Goal: Task Accomplishment & Management: Manage account settings

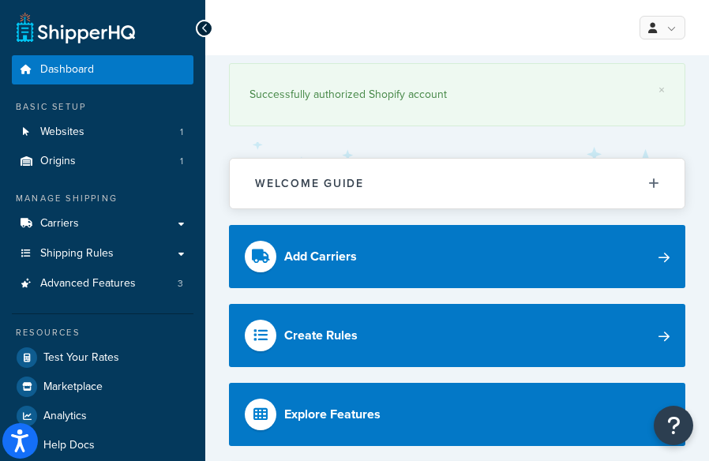
click at [519, 59] on div "× Successfully authorized Shopify account" at bounding box center [457, 98] width 456 height 87
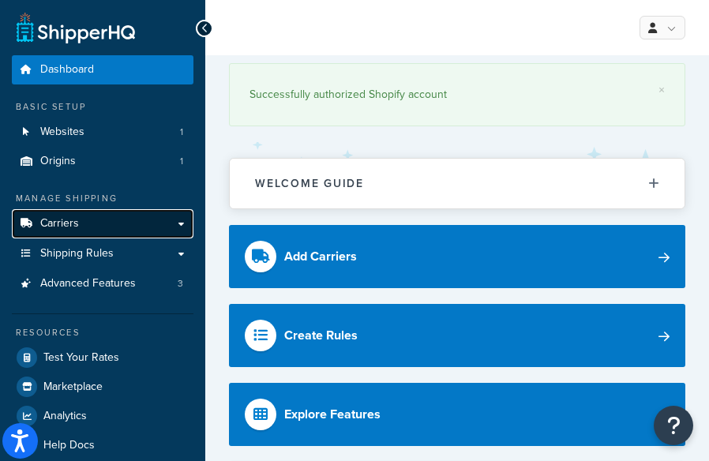
click at [131, 223] on link "Carriers" at bounding box center [103, 223] width 182 height 29
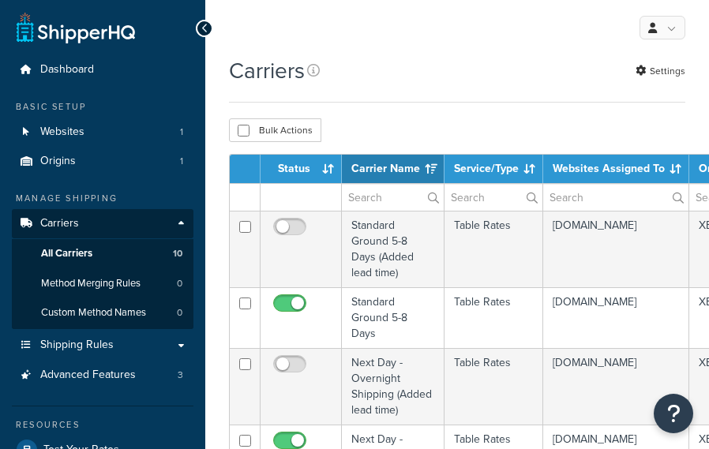
select select "15"
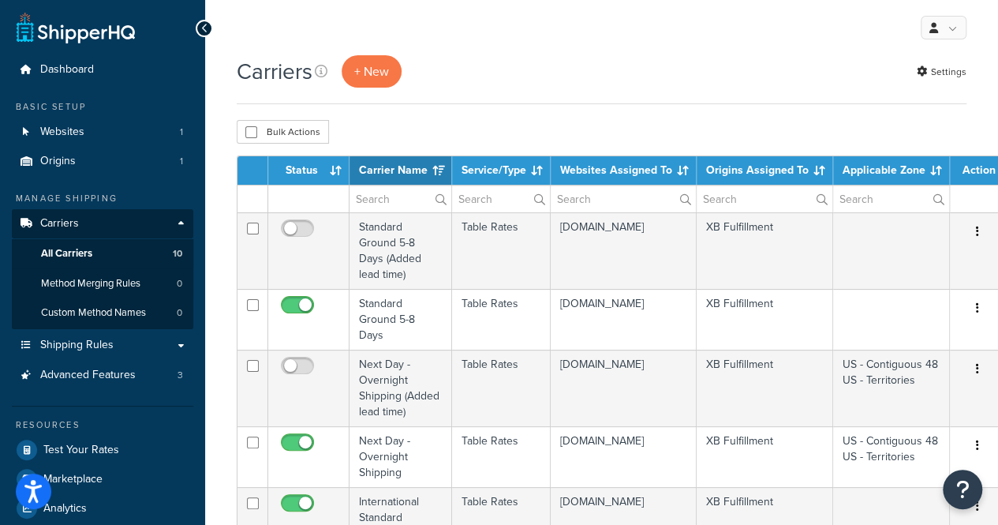
click at [544, 60] on div "Carriers + New Settings" at bounding box center [602, 71] width 730 height 32
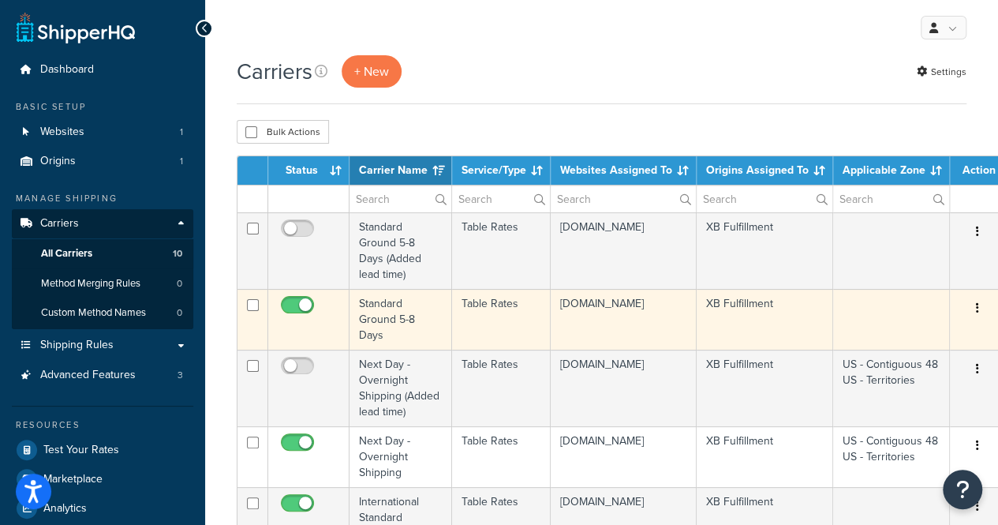
click at [504, 338] on td "Table Rates" at bounding box center [501, 319] width 99 height 61
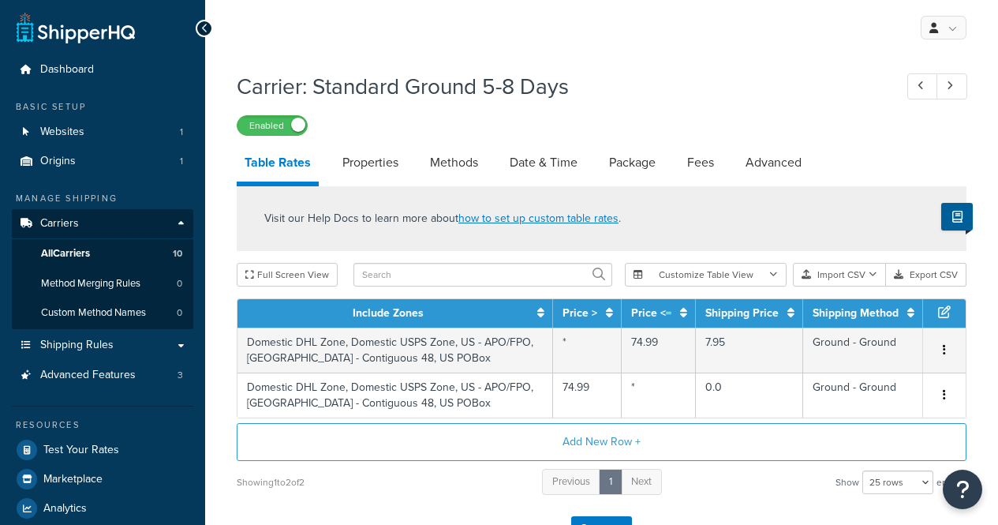
select select "25"
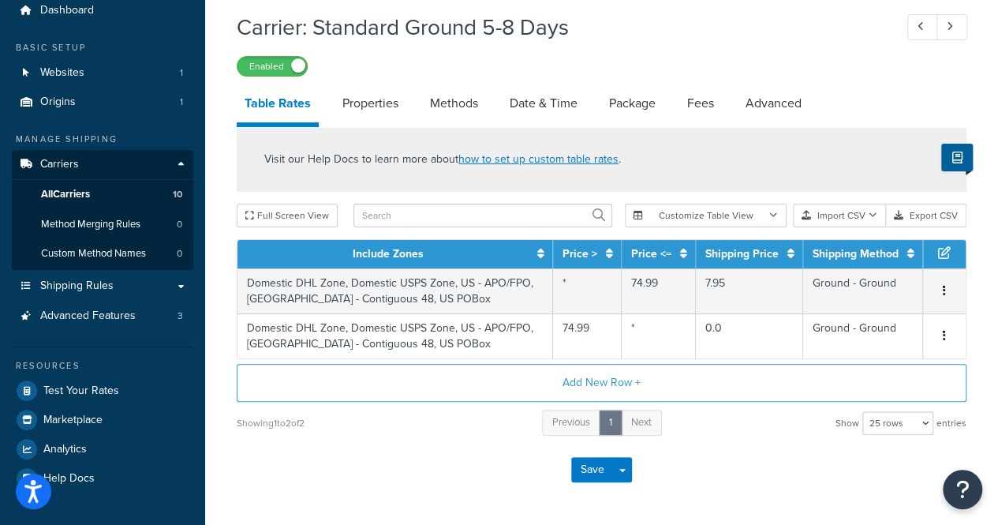
scroll to position [62, 0]
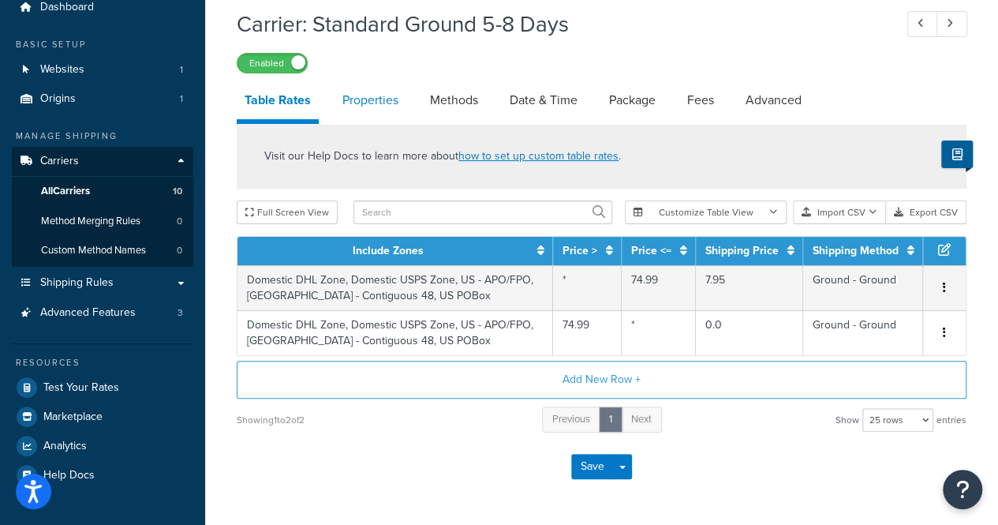
click at [367, 99] on link "Properties" at bounding box center [371, 100] width 72 height 38
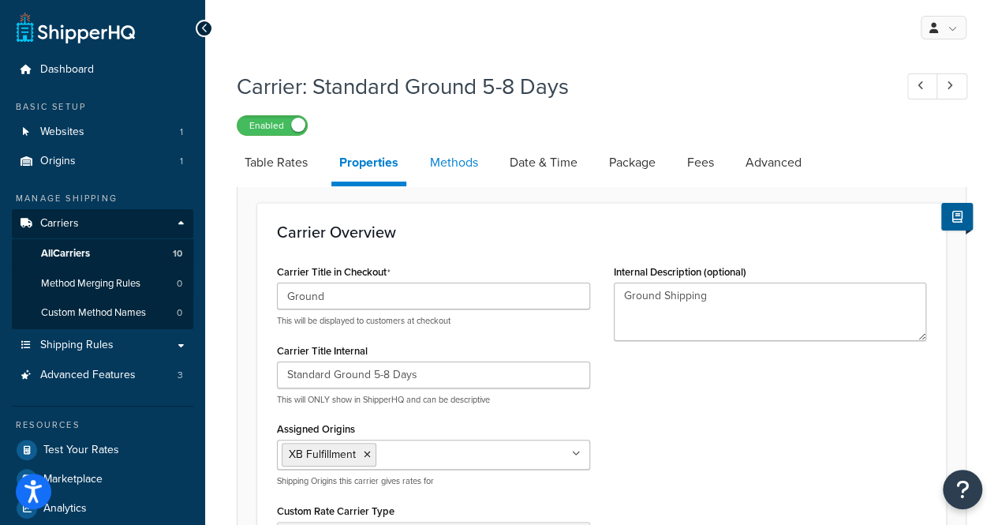
click at [448, 159] on link "Methods" at bounding box center [454, 163] width 64 height 38
select select "25"
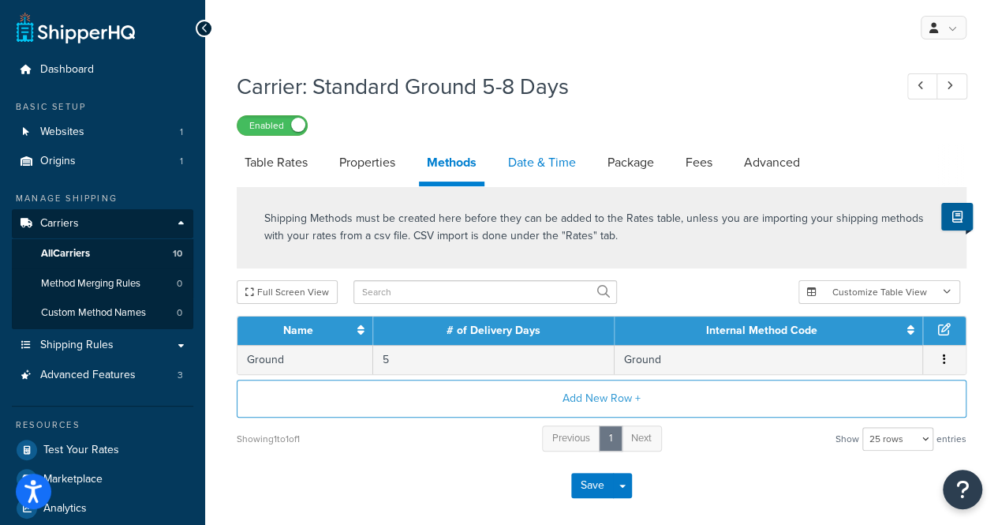
click at [537, 163] on link "Date & Time" at bounding box center [542, 163] width 84 height 38
select select "MEd"
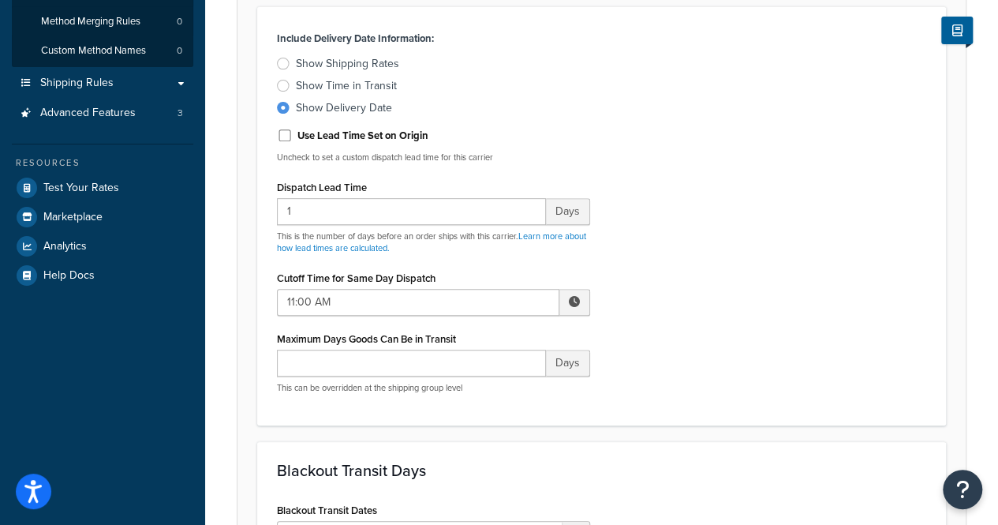
scroll to position [255, 0]
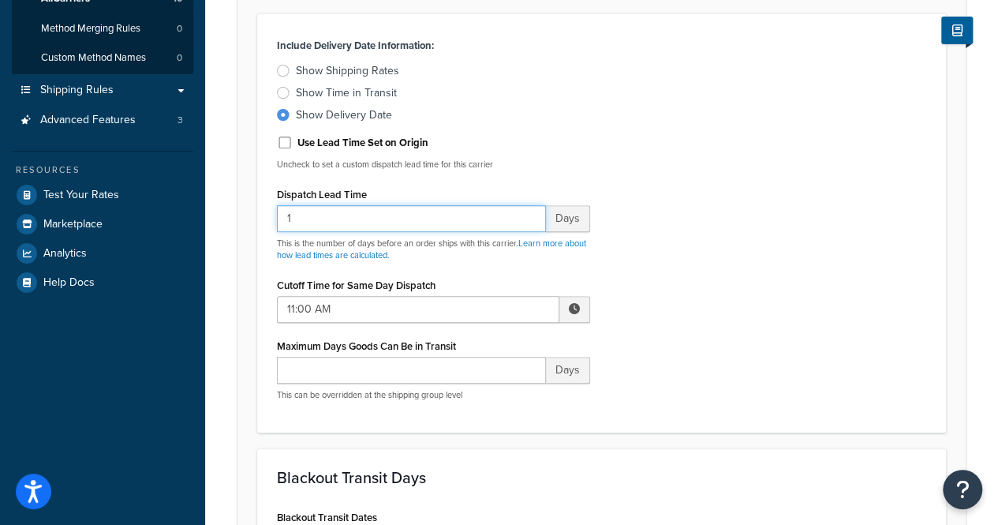
click at [324, 216] on input "1" at bounding box center [411, 218] width 269 height 27
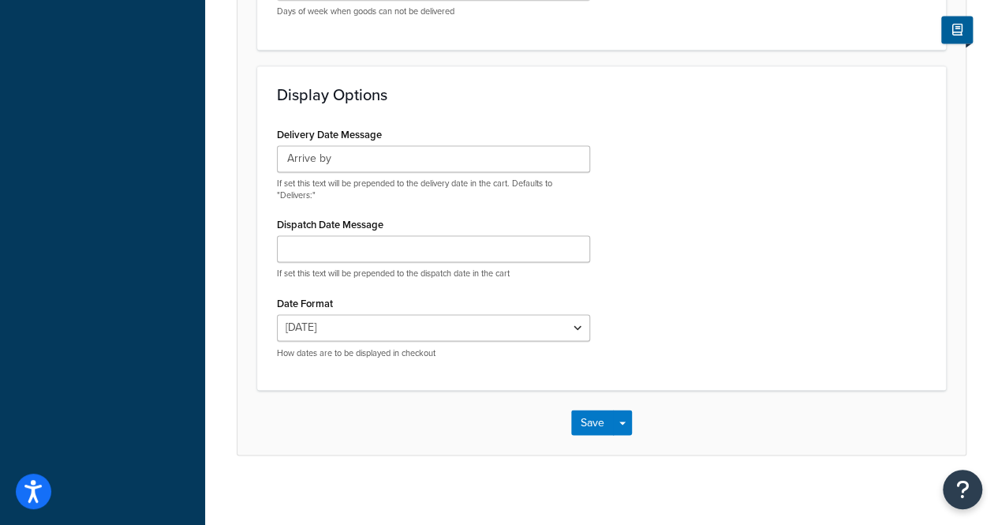
scroll to position [1154, 0]
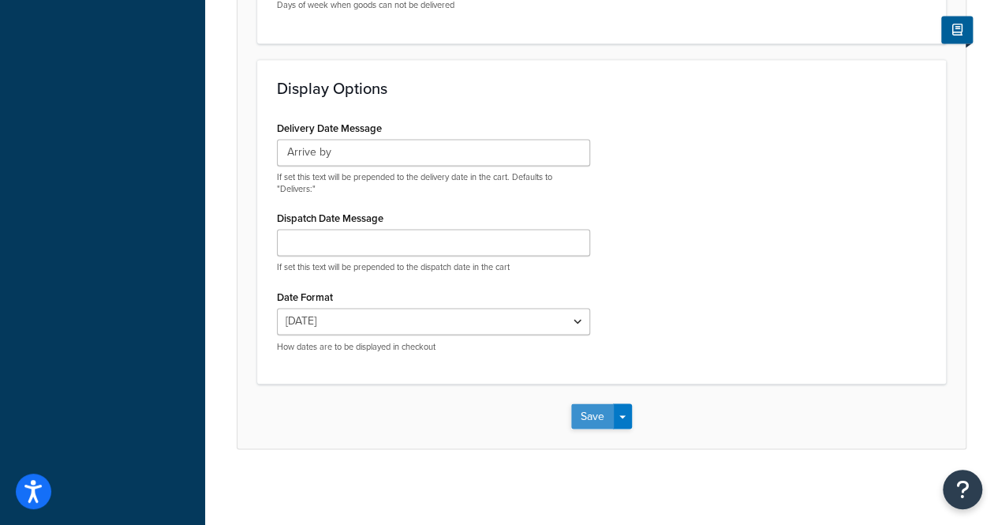
type input "3"
click at [589, 405] on button "Save" at bounding box center [592, 415] width 43 height 25
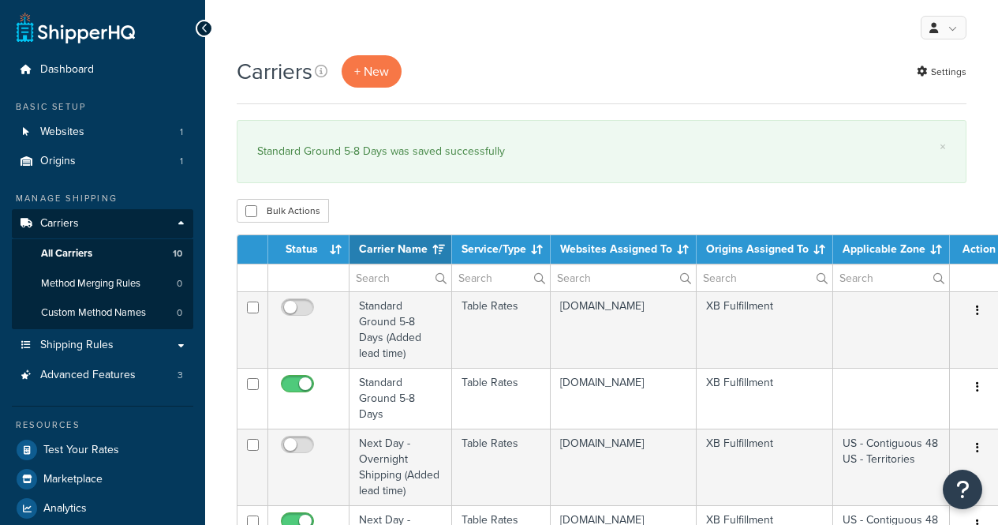
select select "15"
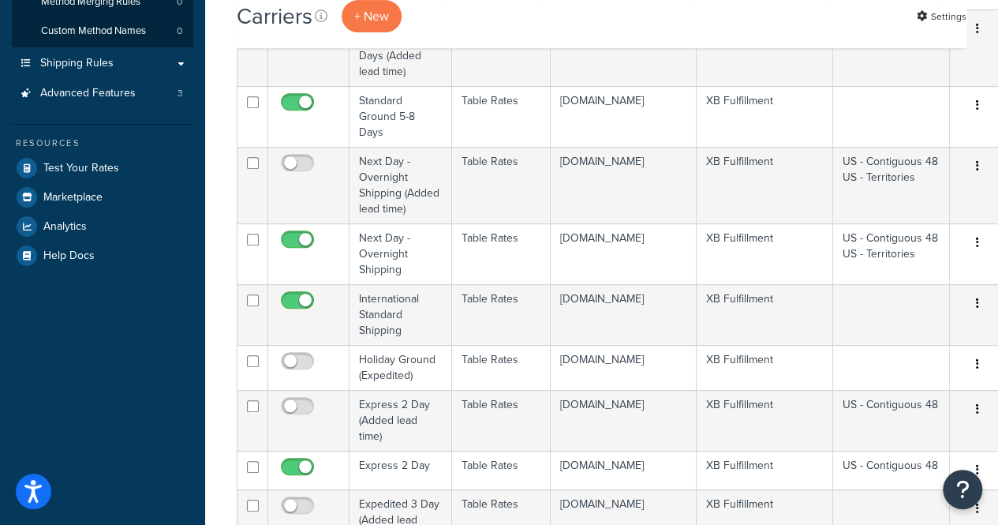
scroll to position [305, 0]
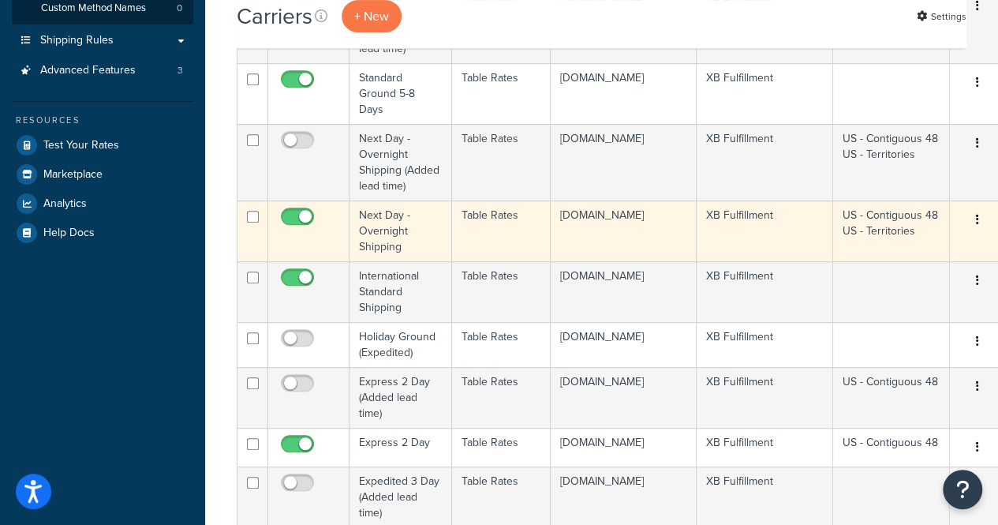
click at [410, 235] on td "Next Day - Overnight Shipping" at bounding box center [401, 230] width 103 height 61
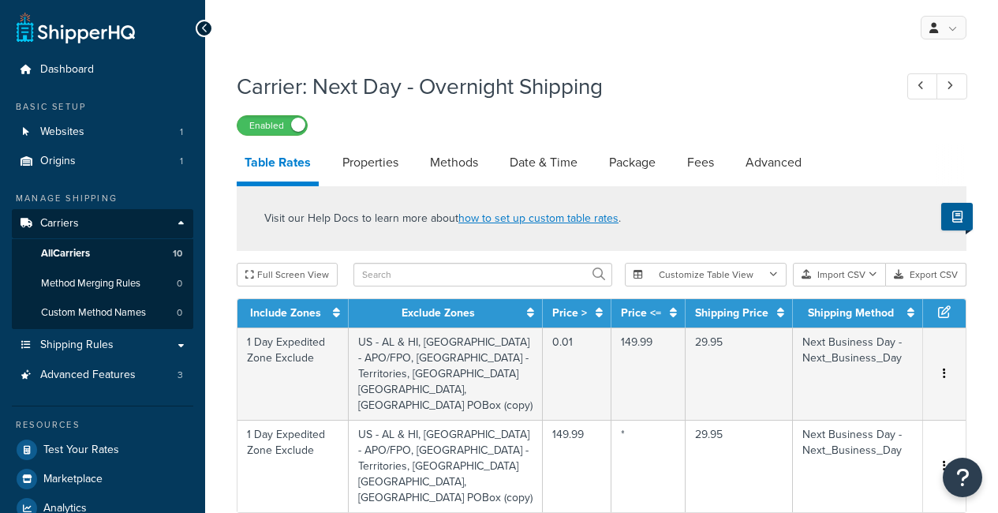
select select "25"
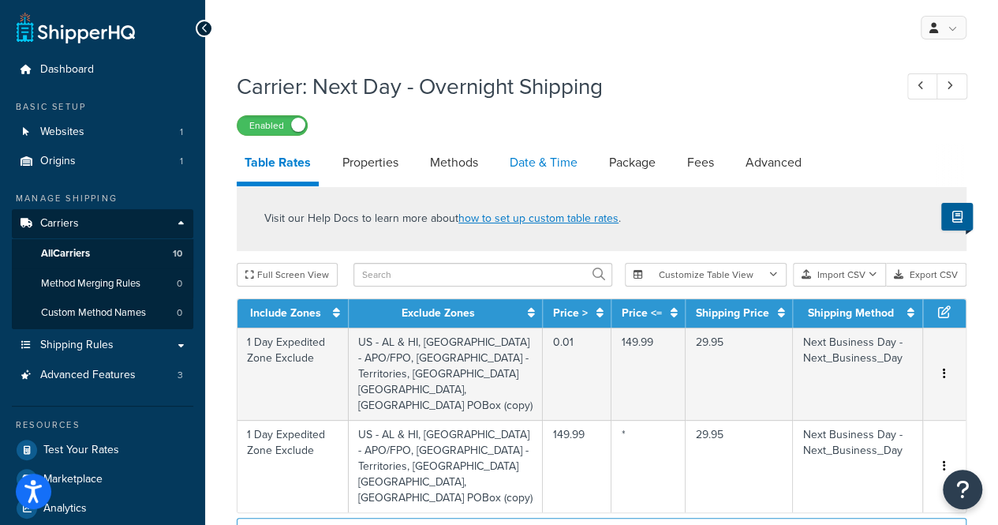
click at [546, 170] on link "Date & Time" at bounding box center [544, 163] width 84 height 38
select select "MEd"
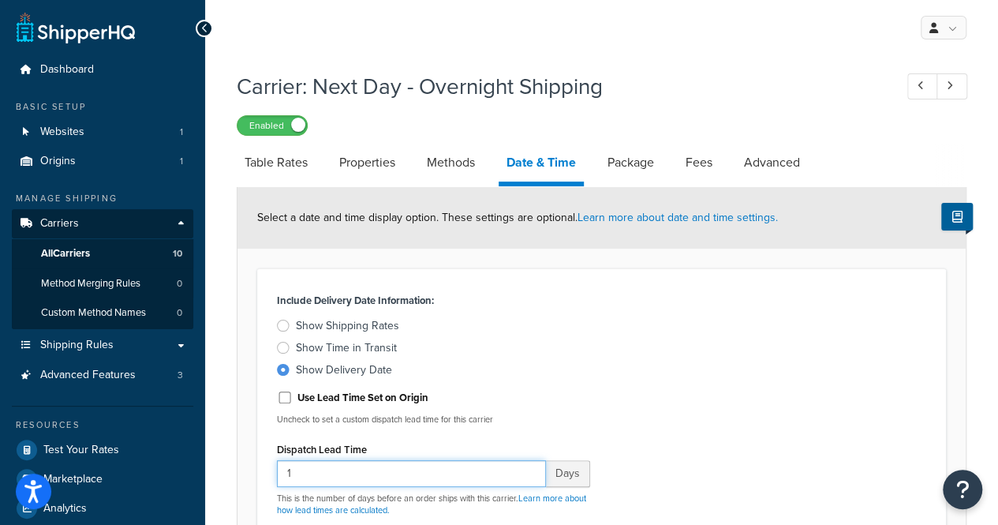
click at [335, 474] on input "1" at bounding box center [411, 473] width 269 height 27
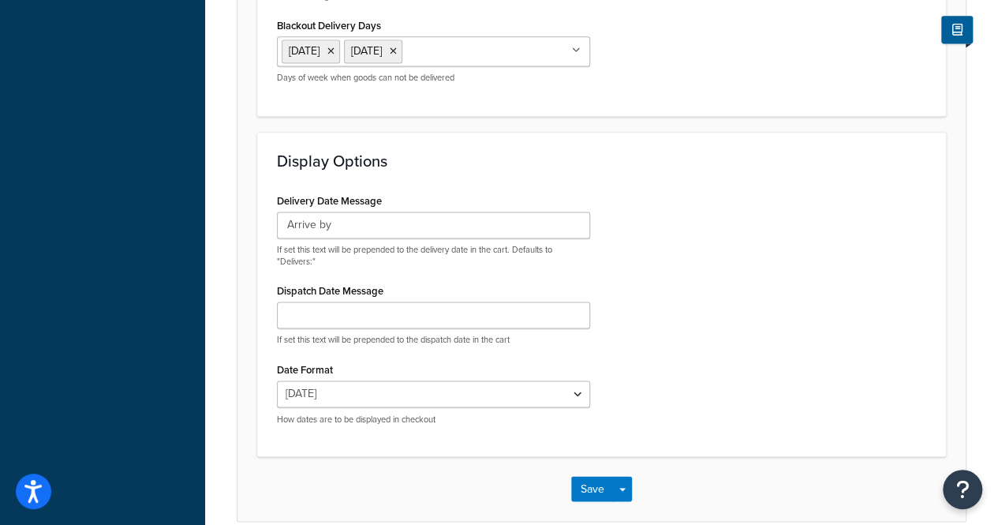
scroll to position [1121, 0]
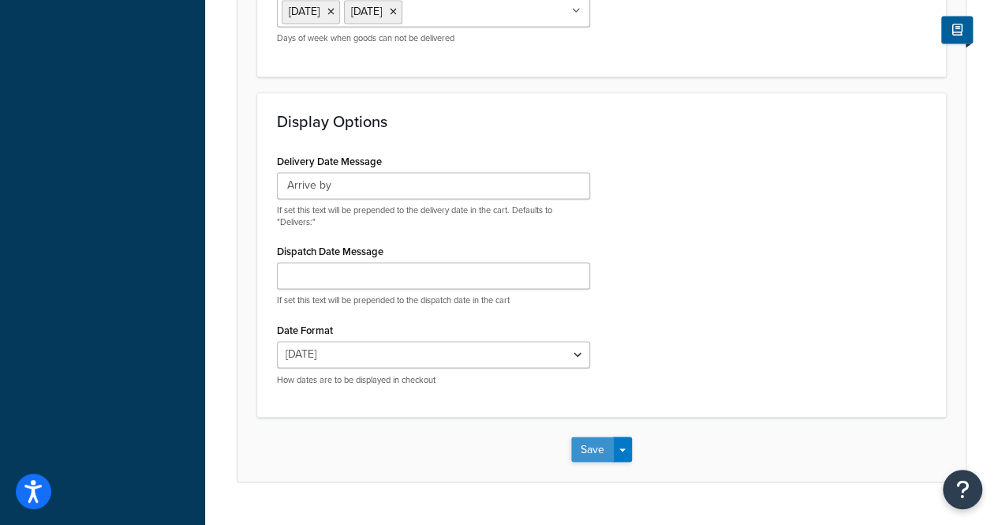
type input "3"
click at [584, 449] on button "Save" at bounding box center [592, 448] width 43 height 25
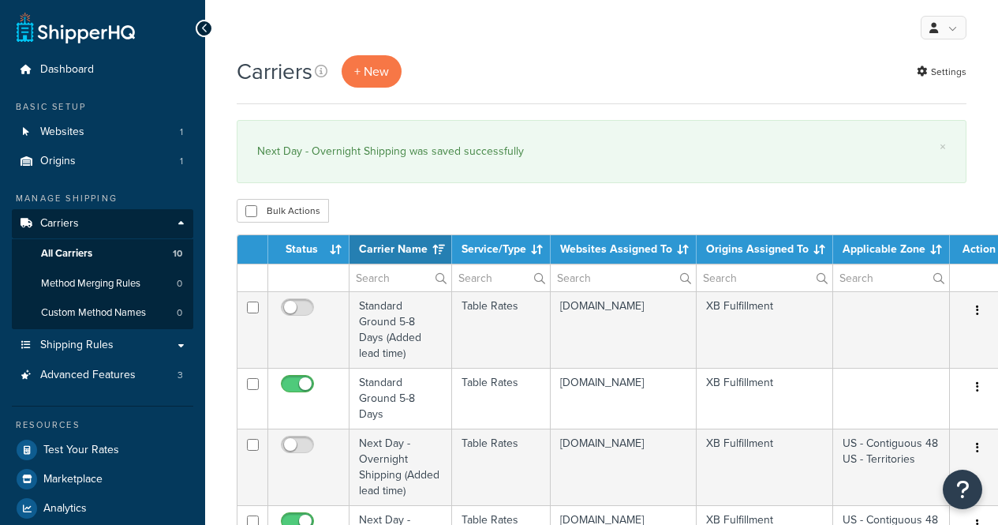
select select "15"
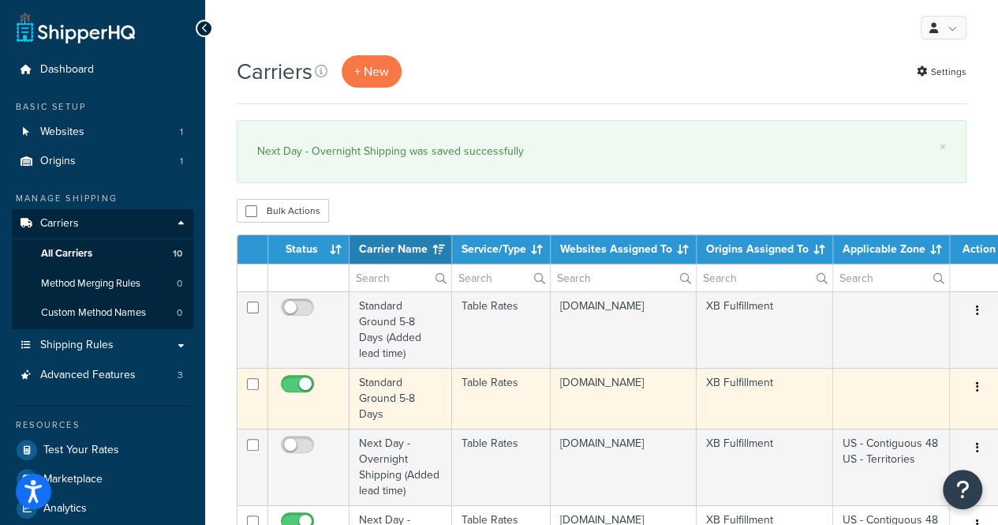
click at [479, 393] on td "Table Rates" at bounding box center [501, 398] width 99 height 61
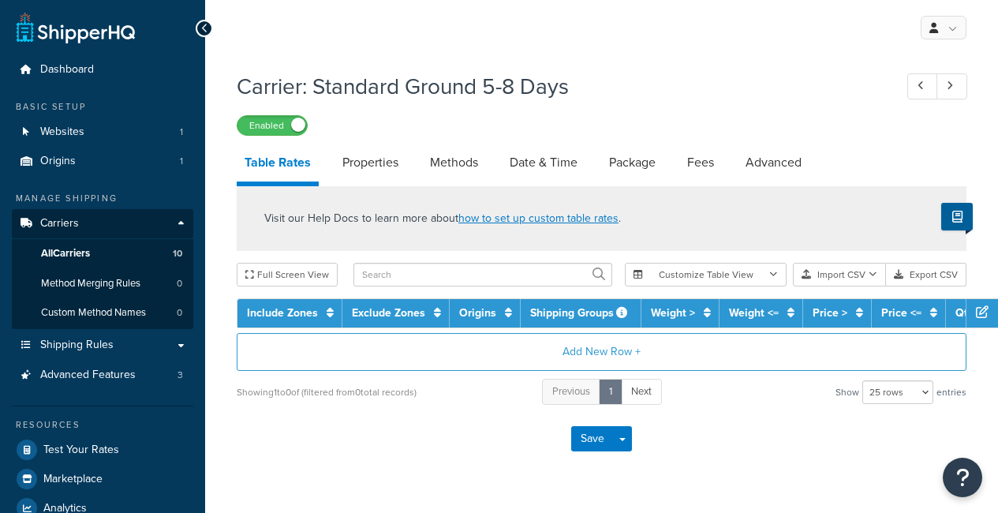
select select "25"
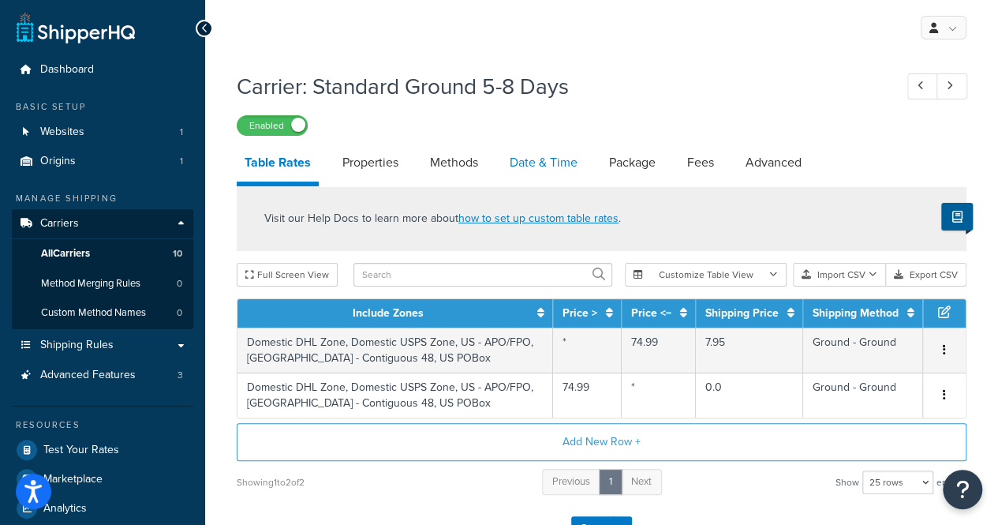
click at [535, 169] on link "Date & Time" at bounding box center [544, 163] width 84 height 38
select select "MEd"
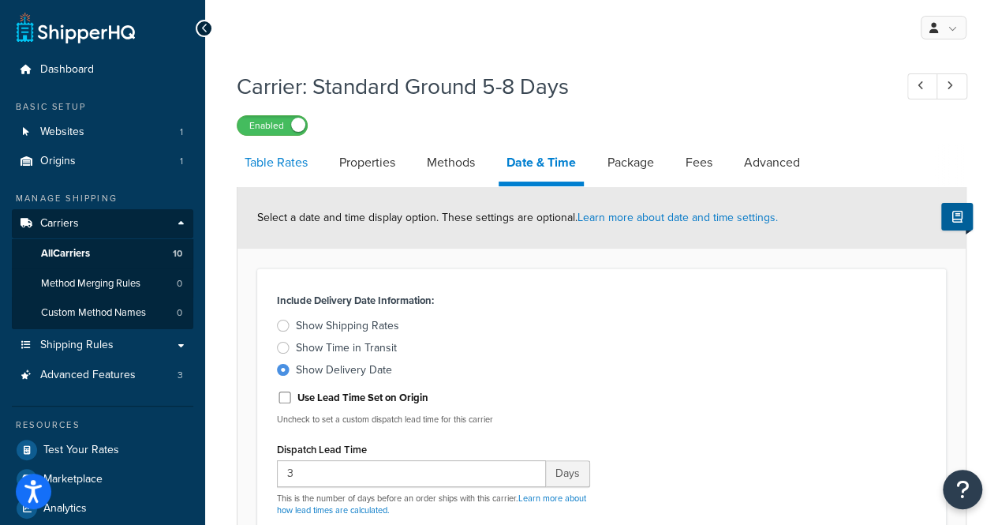
click at [259, 171] on link "Table Rates" at bounding box center [276, 163] width 79 height 38
select select "25"
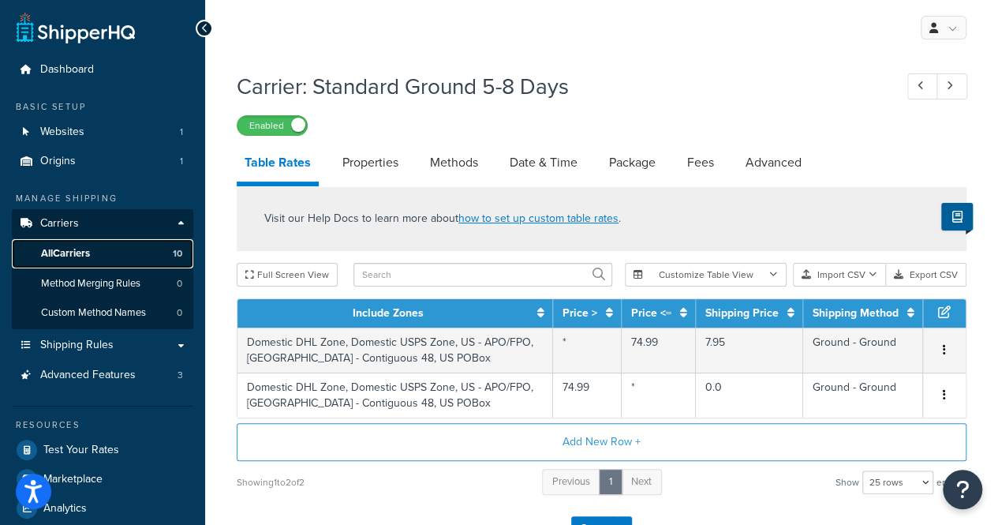
click at [90, 263] on link "All Carriers 10" at bounding box center [103, 253] width 182 height 29
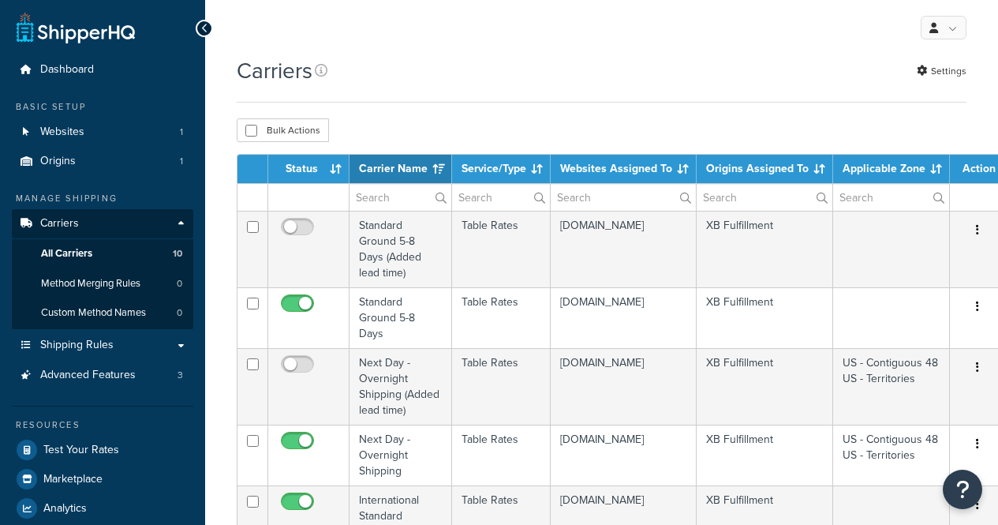
select select "15"
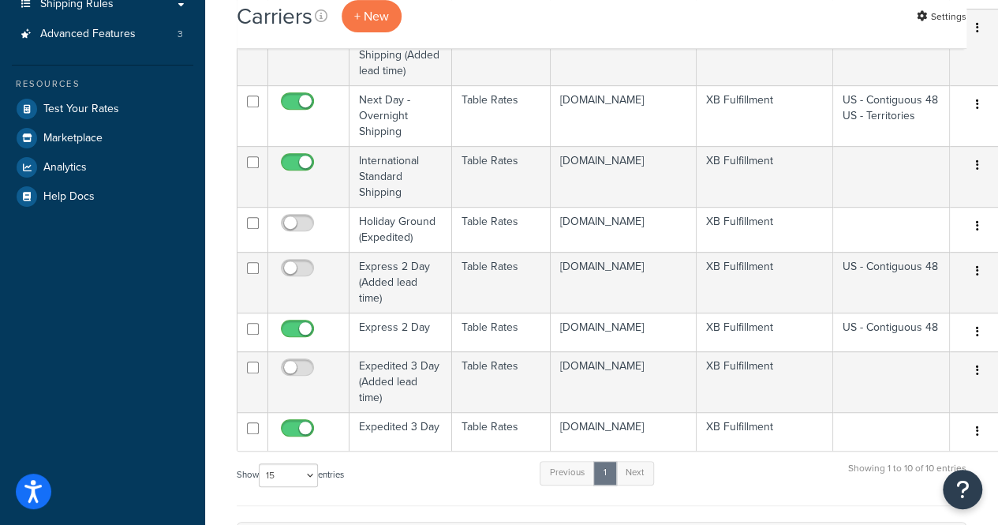
scroll to position [346, 0]
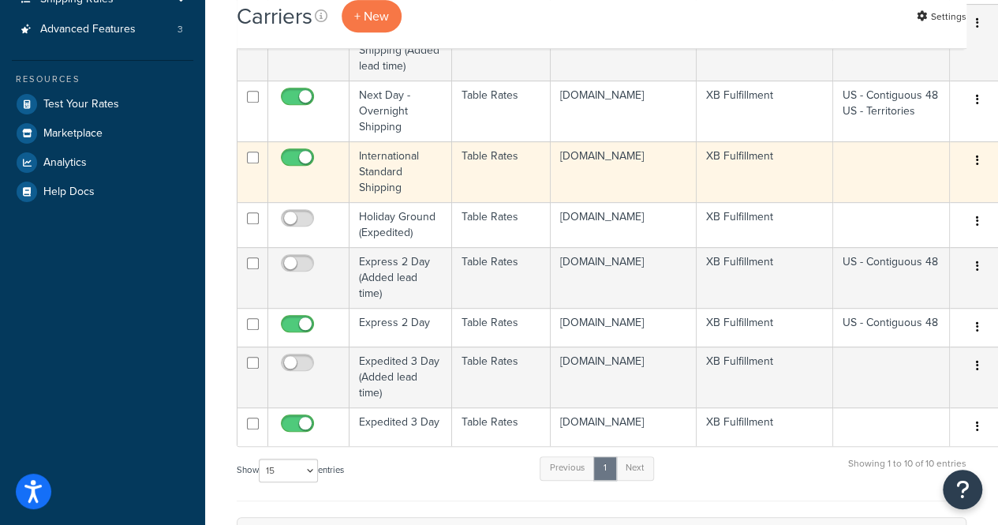
click at [565, 179] on td "tommyjohn.myshopify.com" at bounding box center [624, 171] width 146 height 61
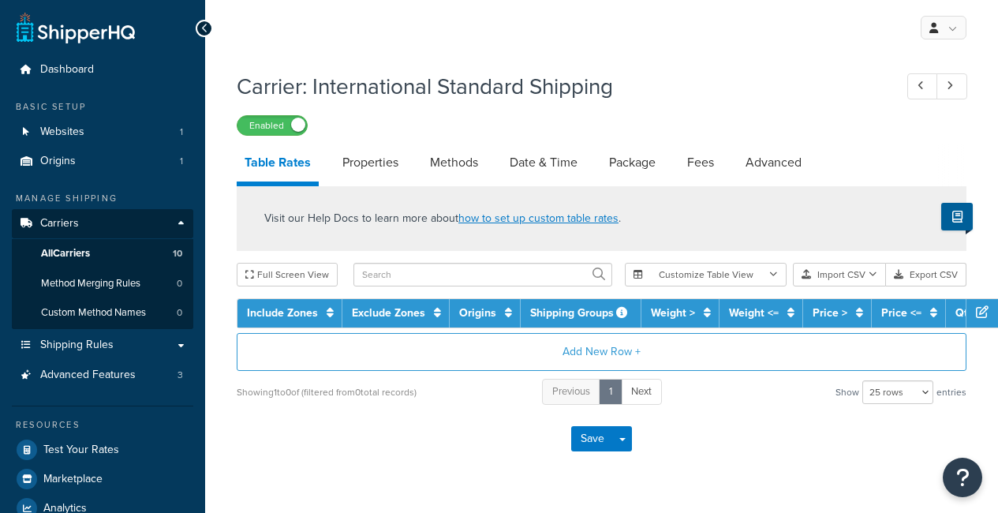
select select "25"
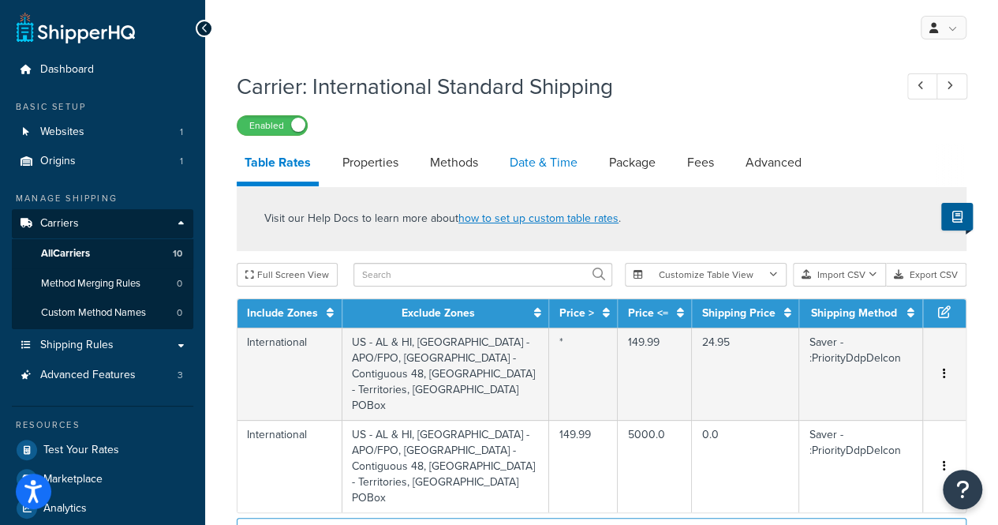
click at [545, 176] on link "Date & Time" at bounding box center [544, 163] width 84 height 38
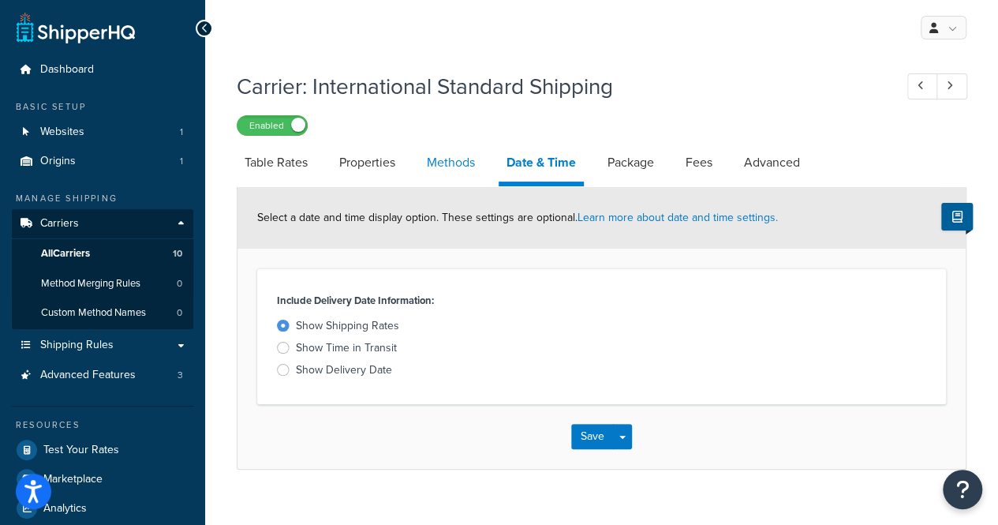
click at [463, 171] on link "Methods" at bounding box center [451, 163] width 64 height 38
select select "25"
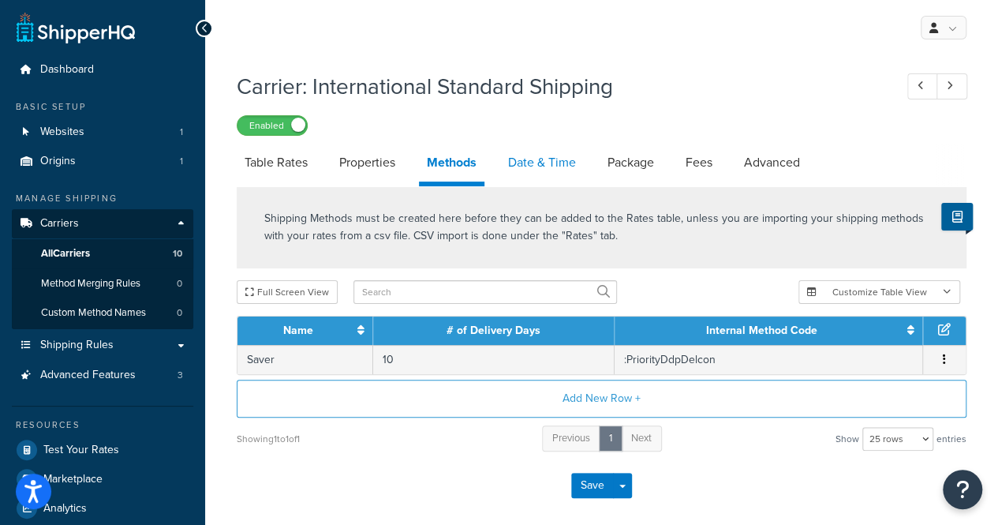
click at [529, 173] on link "Date & Time" at bounding box center [542, 163] width 84 height 38
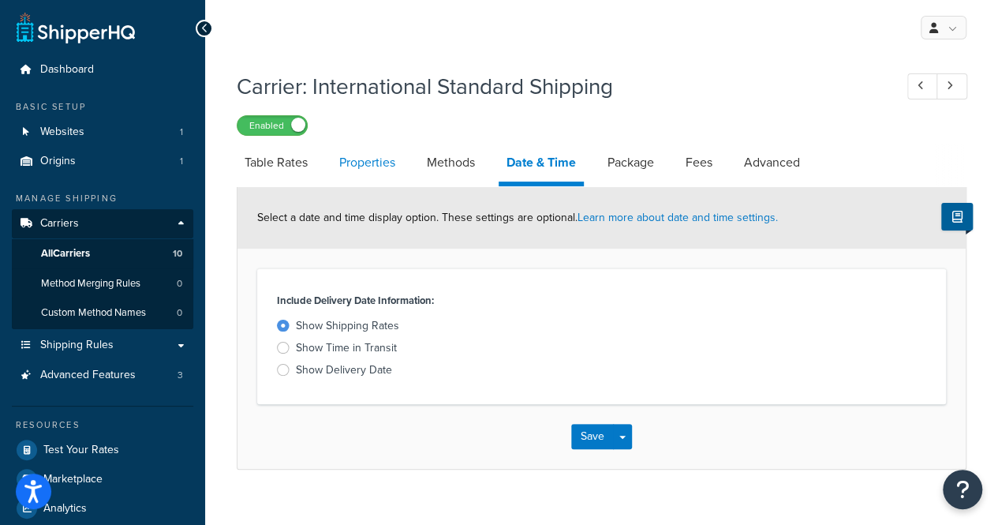
click at [376, 176] on link "Properties" at bounding box center [367, 163] width 72 height 38
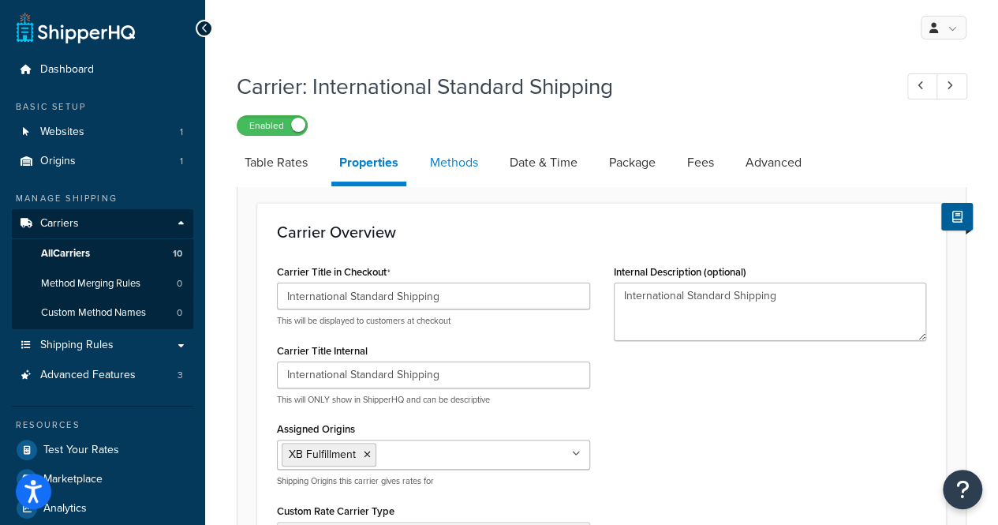
click at [468, 170] on link "Methods" at bounding box center [454, 163] width 64 height 38
select select "25"
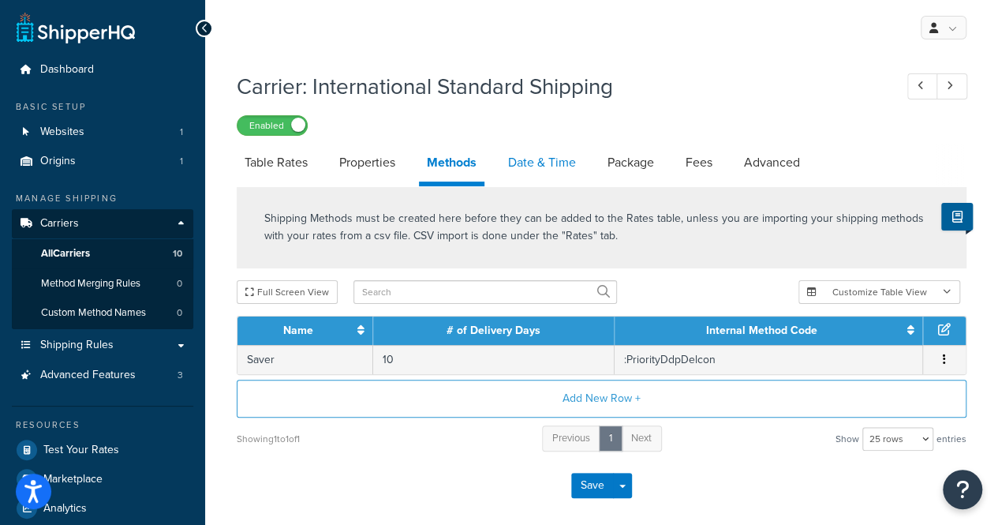
click at [545, 172] on link "Date & Time" at bounding box center [542, 163] width 84 height 38
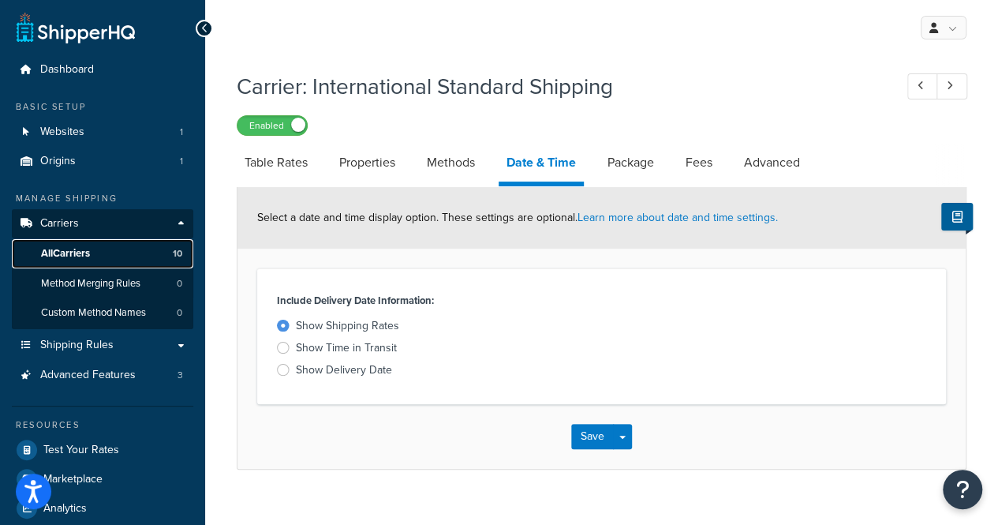
click at [116, 253] on link "All Carriers 10" at bounding box center [103, 253] width 182 height 29
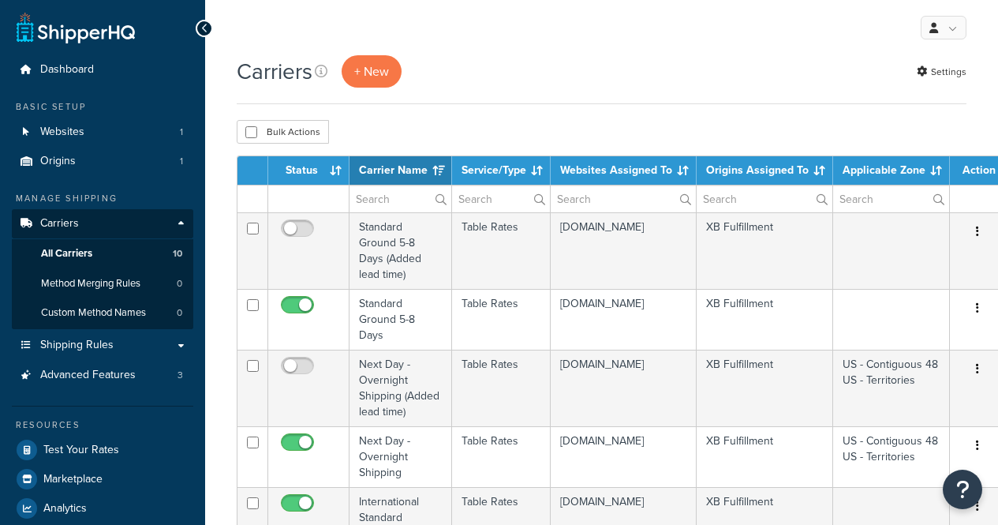
select select "15"
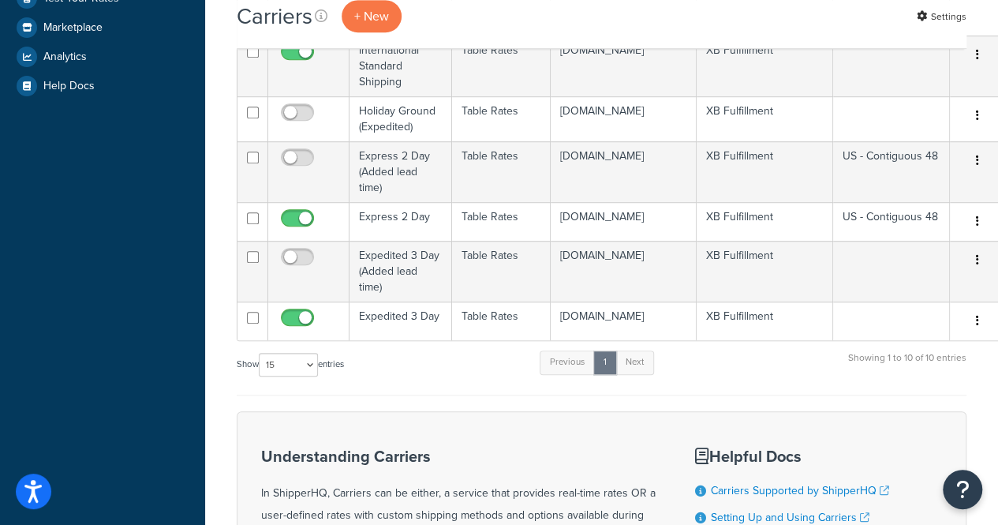
scroll to position [453, 0]
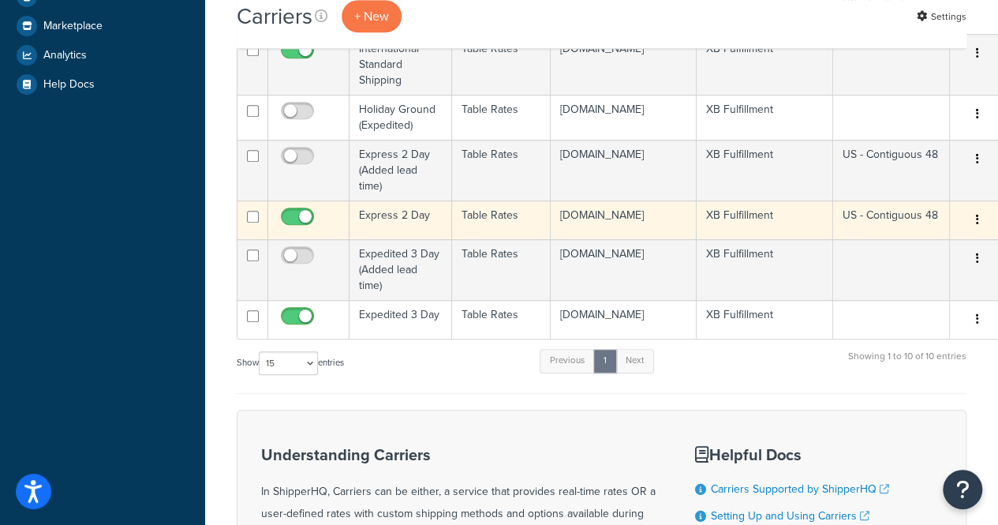
click at [403, 238] on td "Express 2 Day" at bounding box center [401, 219] width 103 height 39
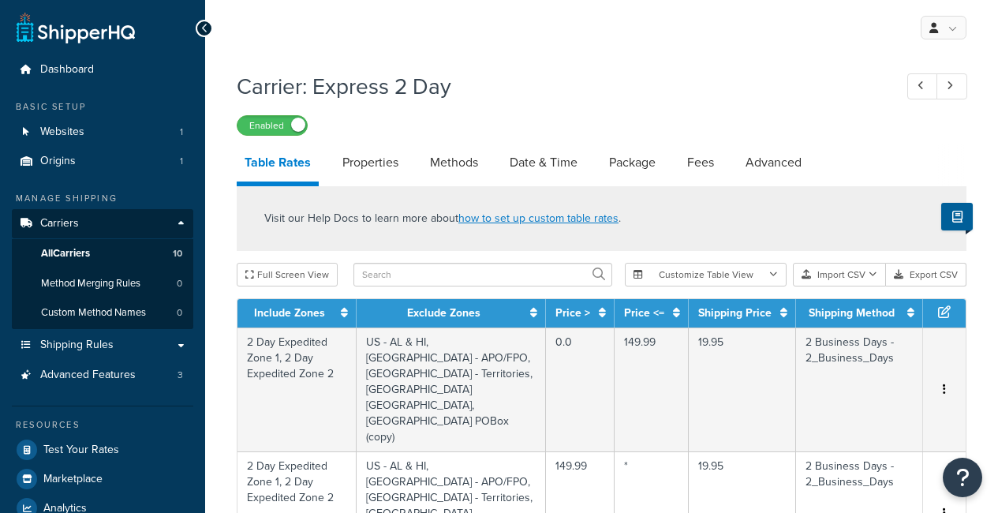
select select "25"
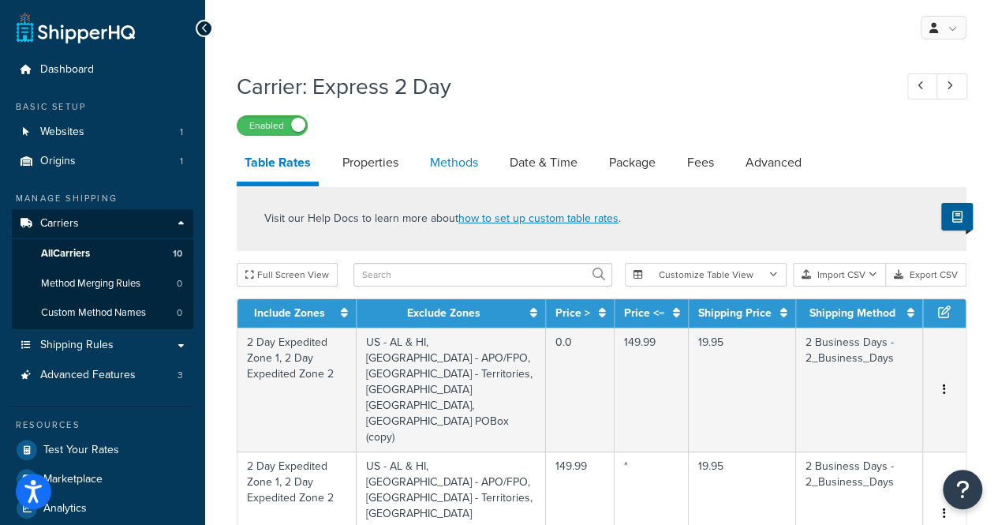
click at [463, 167] on link "Methods" at bounding box center [454, 163] width 64 height 38
select select "25"
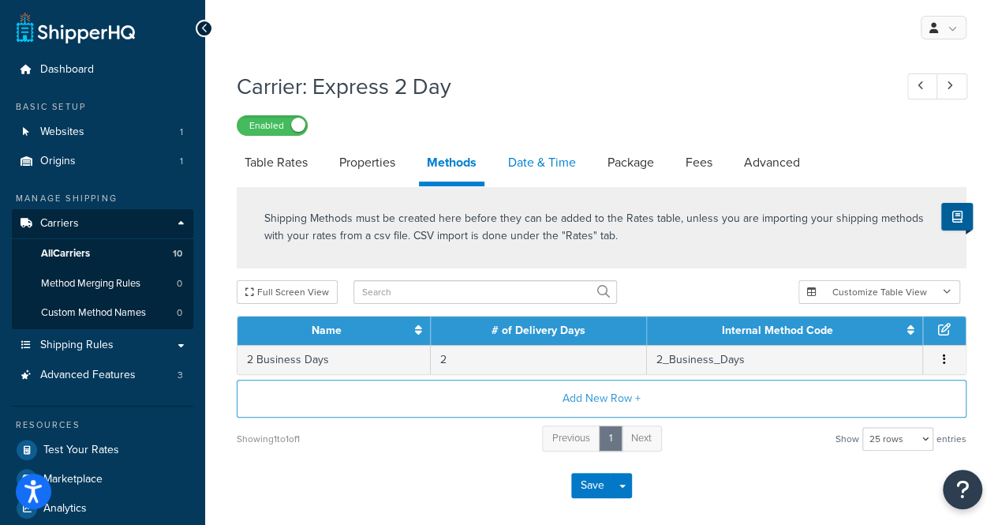
click at [546, 162] on link "Date & Time" at bounding box center [542, 163] width 84 height 38
select select "MEd"
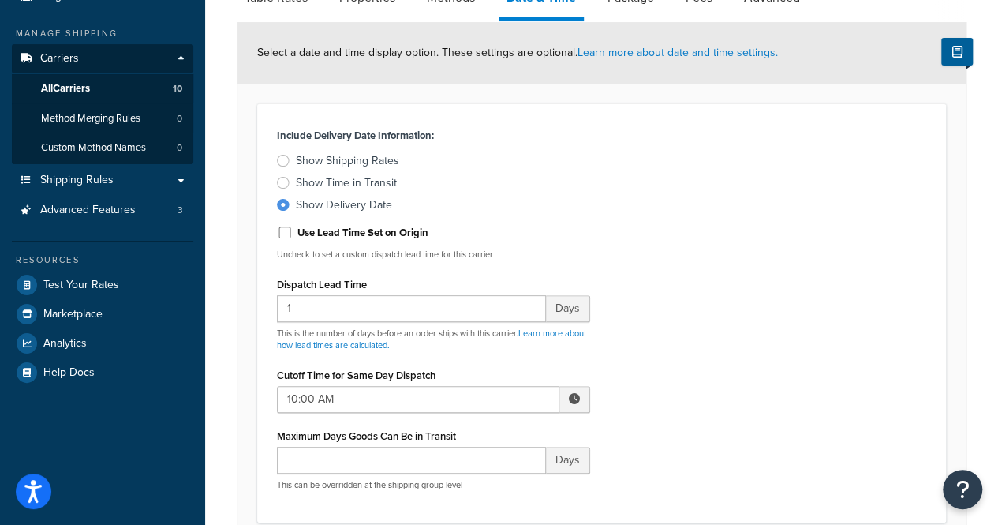
scroll to position [188, 0]
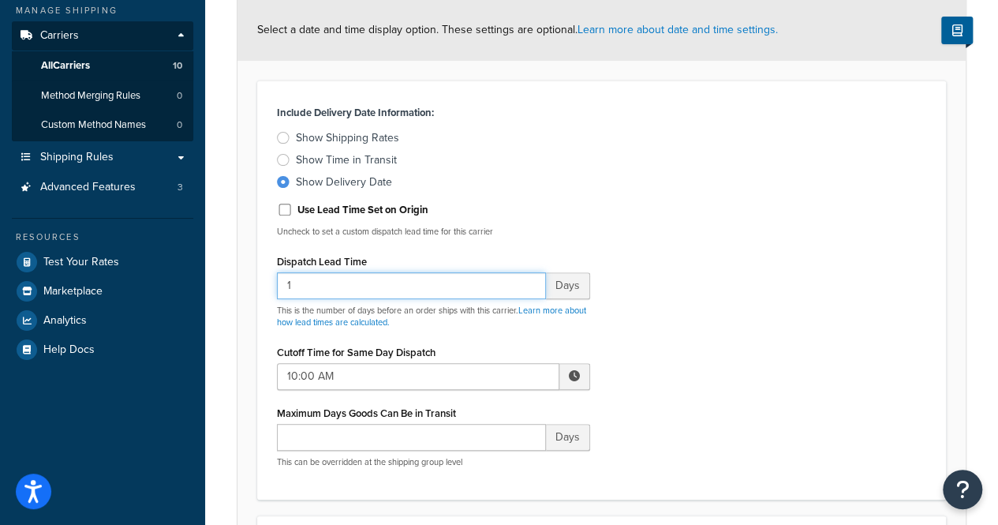
click at [308, 289] on input "1" at bounding box center [411, 285] width 269 height 27
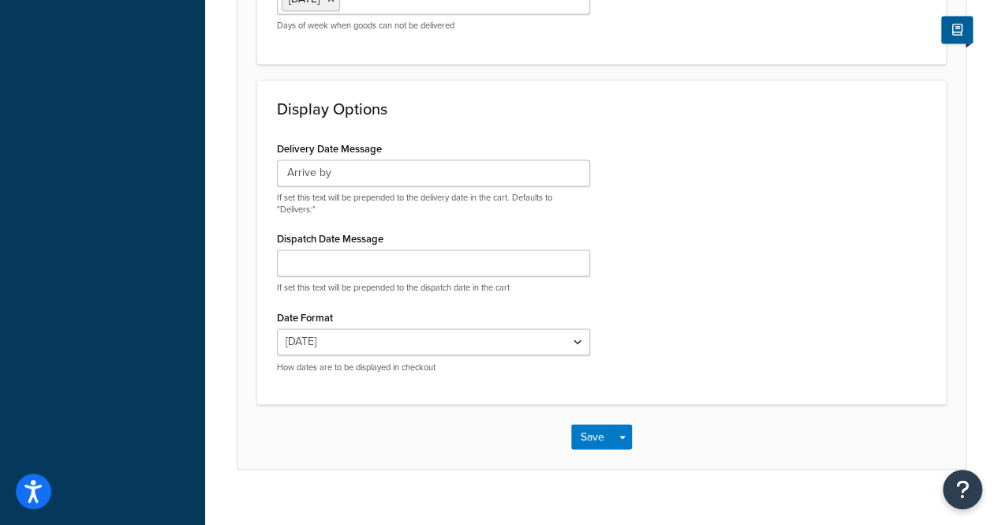
scroll to position [1154, 0]
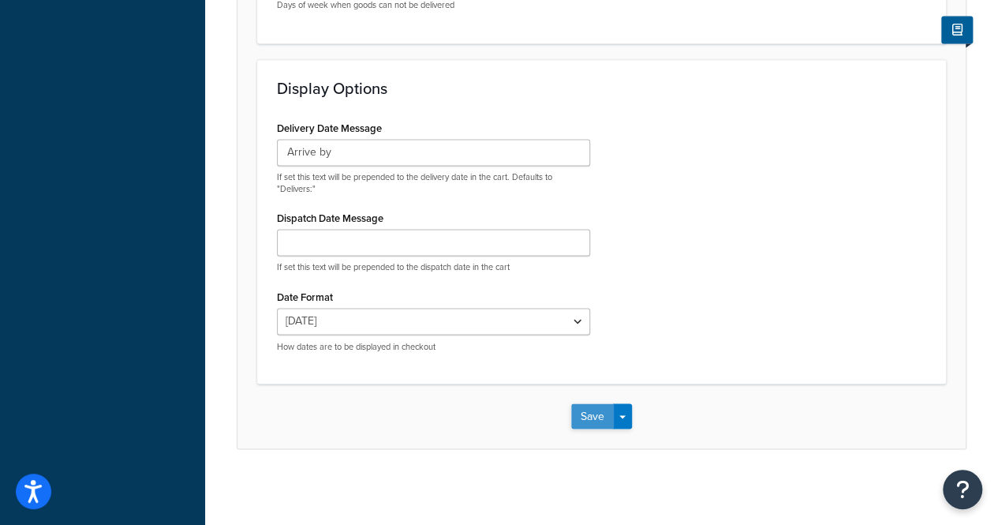
type input "3"
click at [591, 414] on button "Save" at bounding box center [592, 415] width 43 height 25
click at [591, 414] on div "Saving..." at bounding box center [602, 416] width 728 height 65
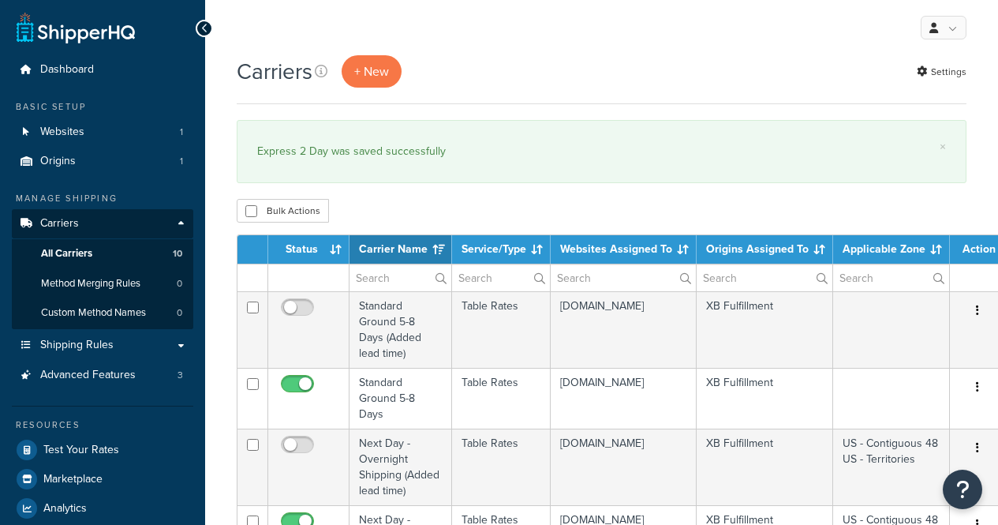
select select "15"
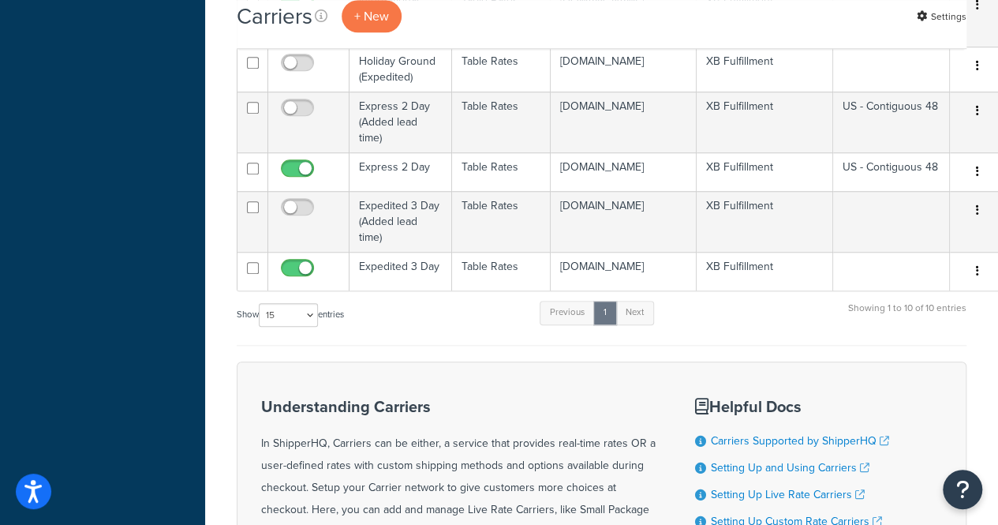
scroll to position [609, 0]
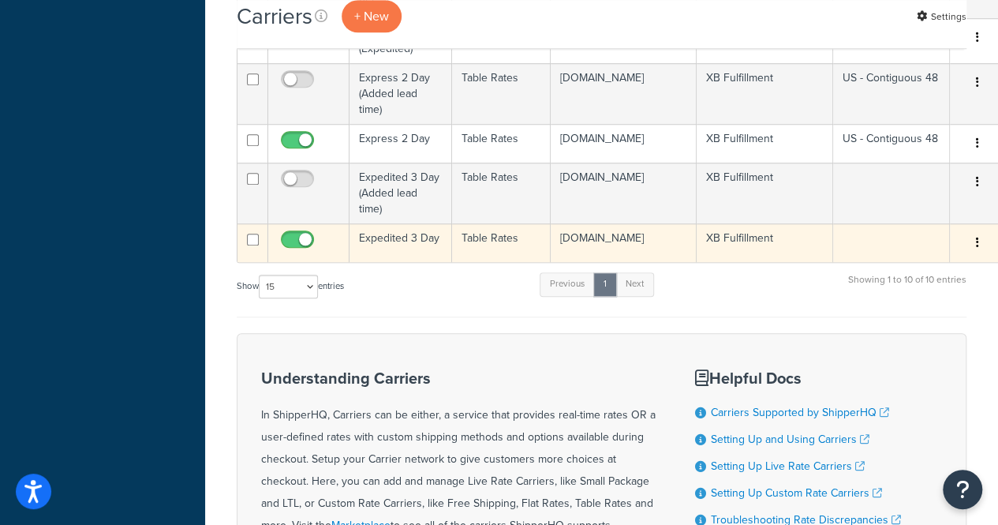
click at [382, 255] on td "Expedited 3 Day" at bounding box center [401, 242] width 103 height 39
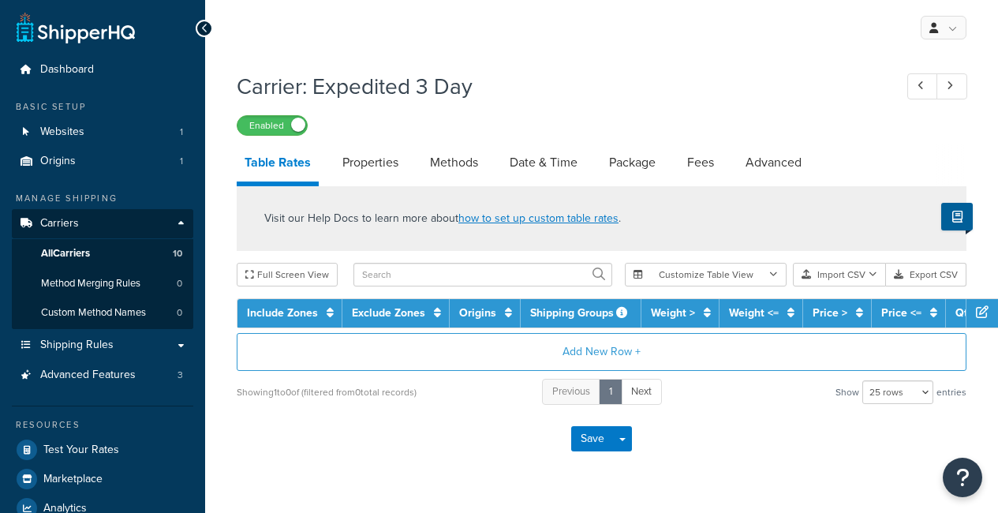
select select "25"
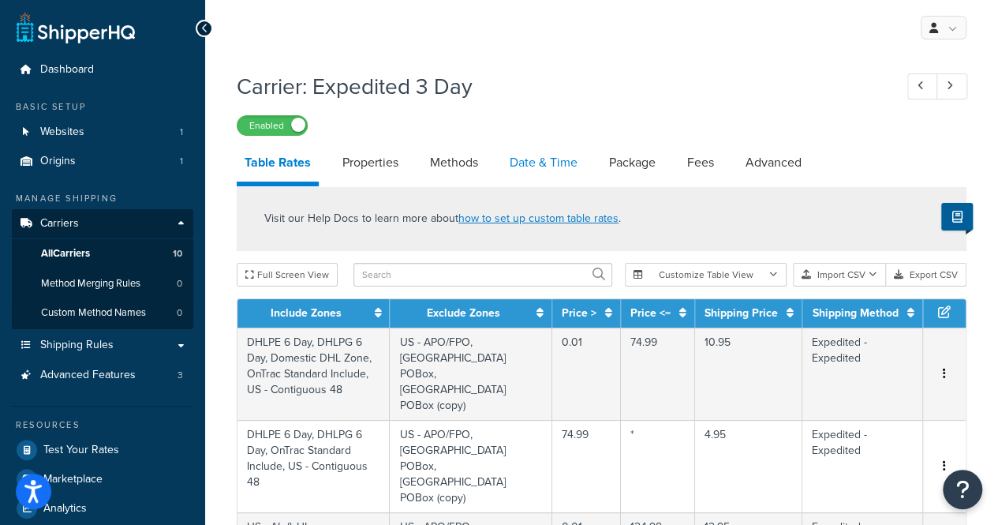
click at [579, 175] on link "Date & Time" at bounding box center [544, 163] width 84 height 38
select select "MEd"
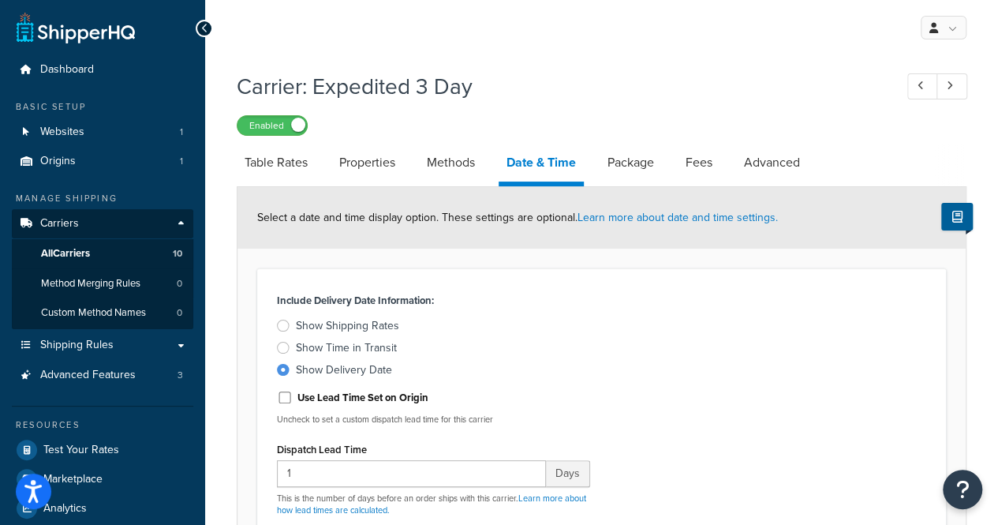
click at [579, 175] on link "Date & Time" at bounding box center [541, 165] width 85 height 43
click at [473, 460] on input "1" at bounding box center [411, 473] width 269 height 27
type input "3"
click at [861, 384] on div "Include Delivery Date Information: Show Shipping Rates Show Time in Transit Sho…" at bounding box center [601, 478] width 673 height 379
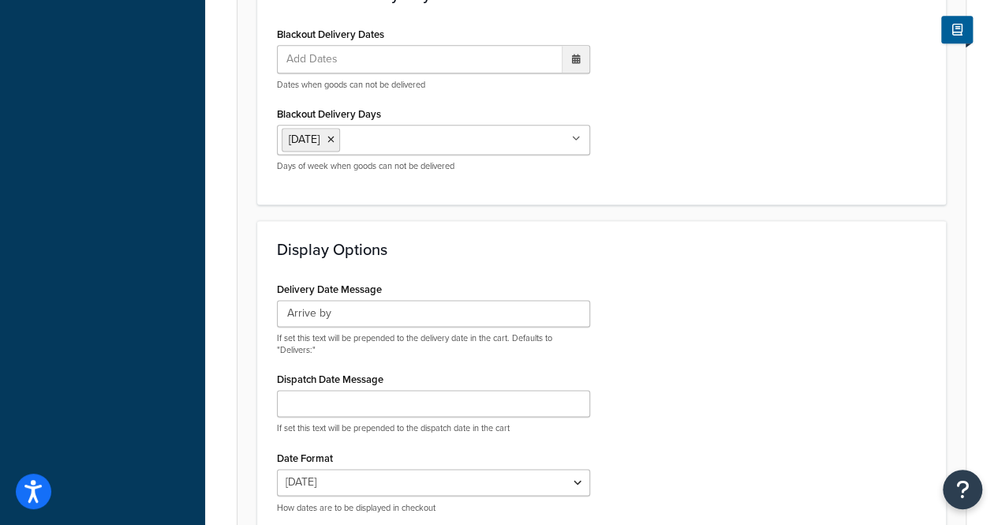
scroll to position [1047, 0]
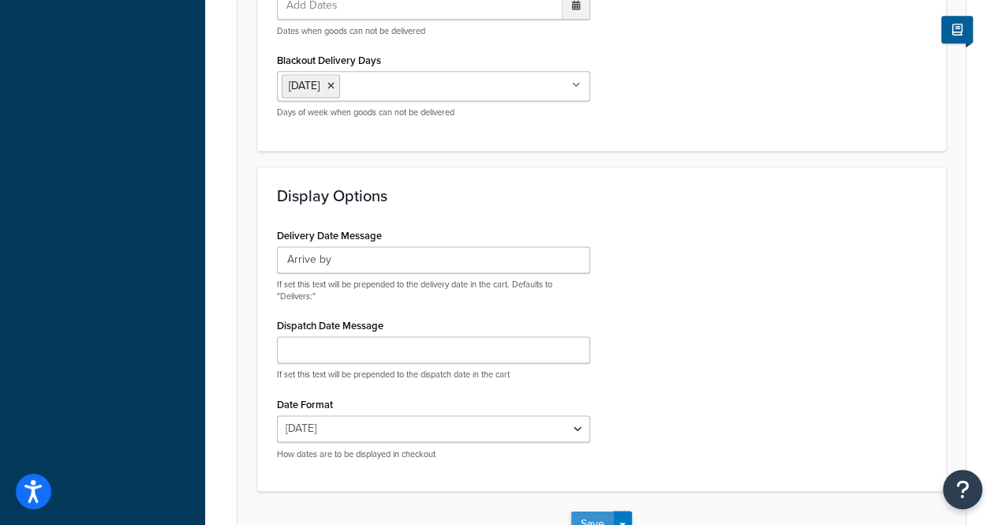
click at [600, 512] on button "Save" at bounding box center [592, 523] width 43 height 25
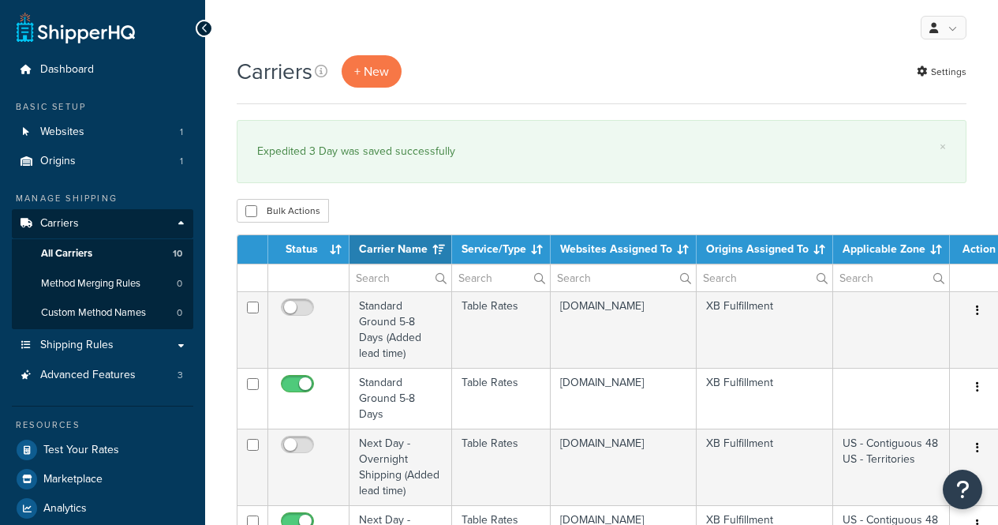
select select "15"
